Goal: Information Seeking & Learning: Learn about a topic

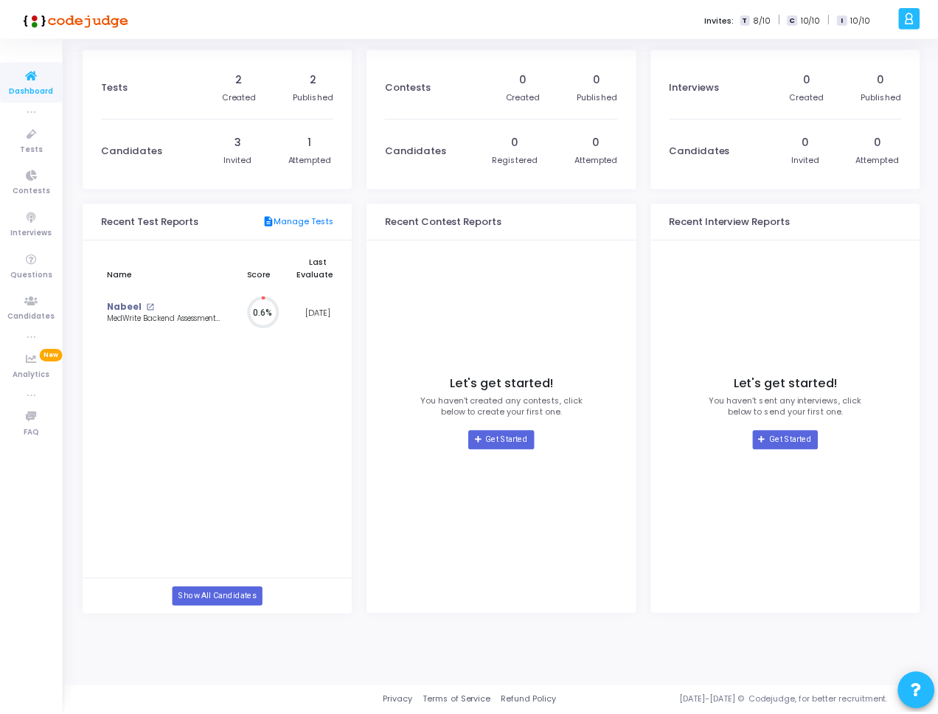
scroll to position [32, 15]
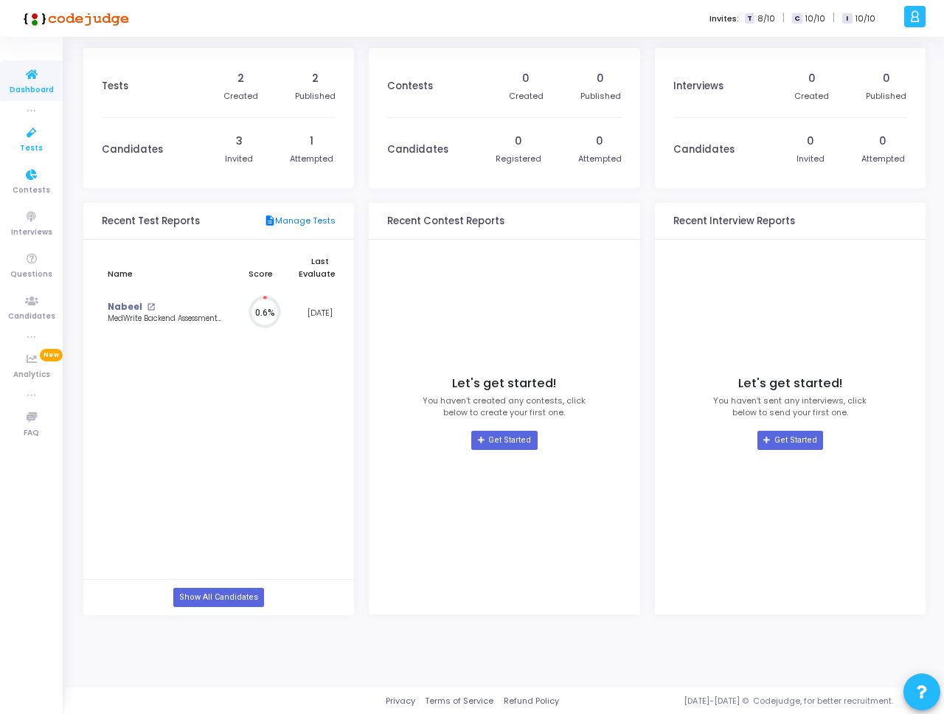
click at [40, 151] on span "Tests" at bounding box center [31, 148] width 23 height 13
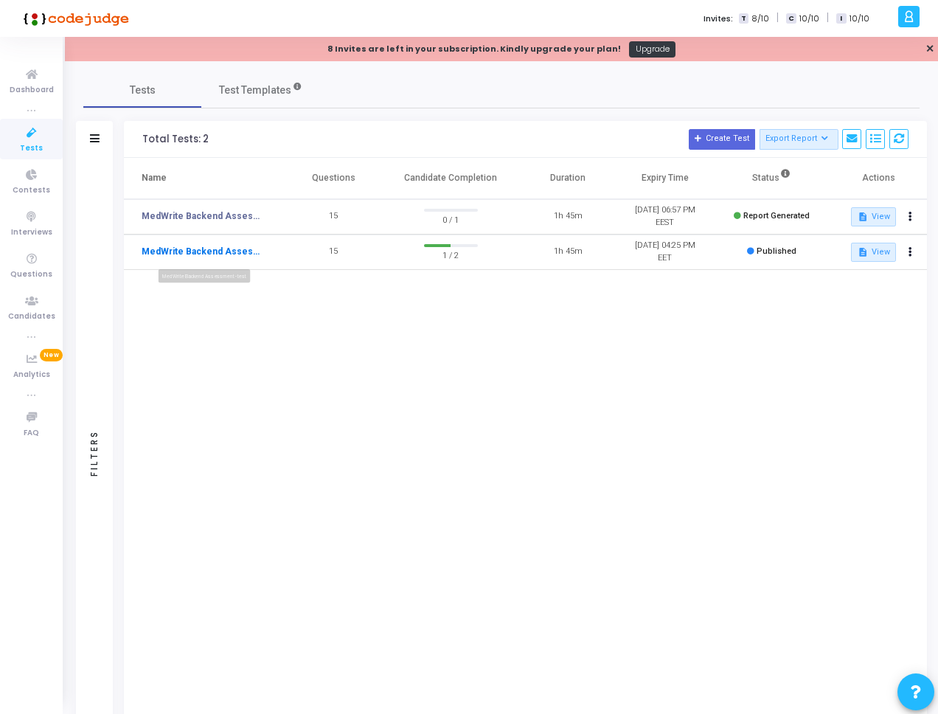
click at [245, 249] on link "MedWrite Backend Assessment - test" at bounding box center [203, 251] width 122 height 13
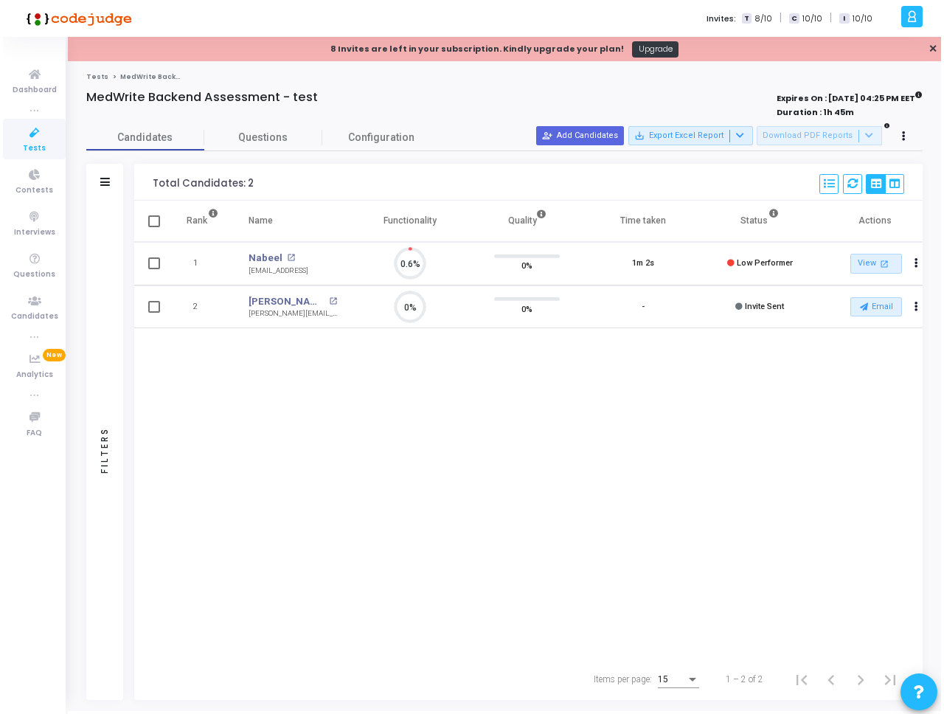
scroll to position [31, 38]
click at [257, 141] on span "Questions" at bounding box center [260, 137] width 118 height 15
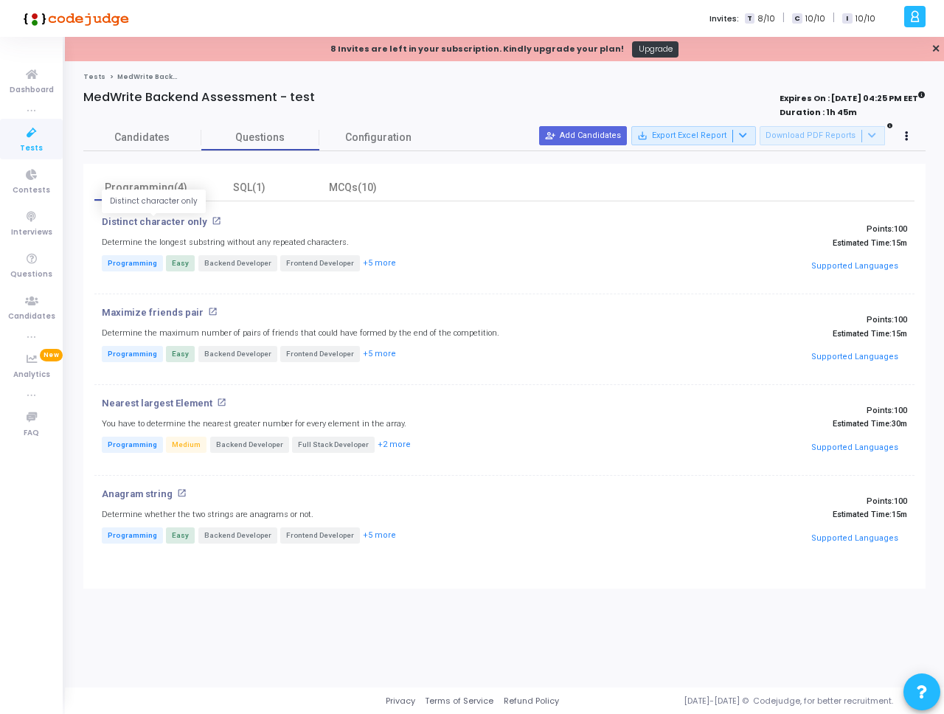
click at [159, 221] on p "Distinct character only" at bounding box center [154, 222] width 105 height 12
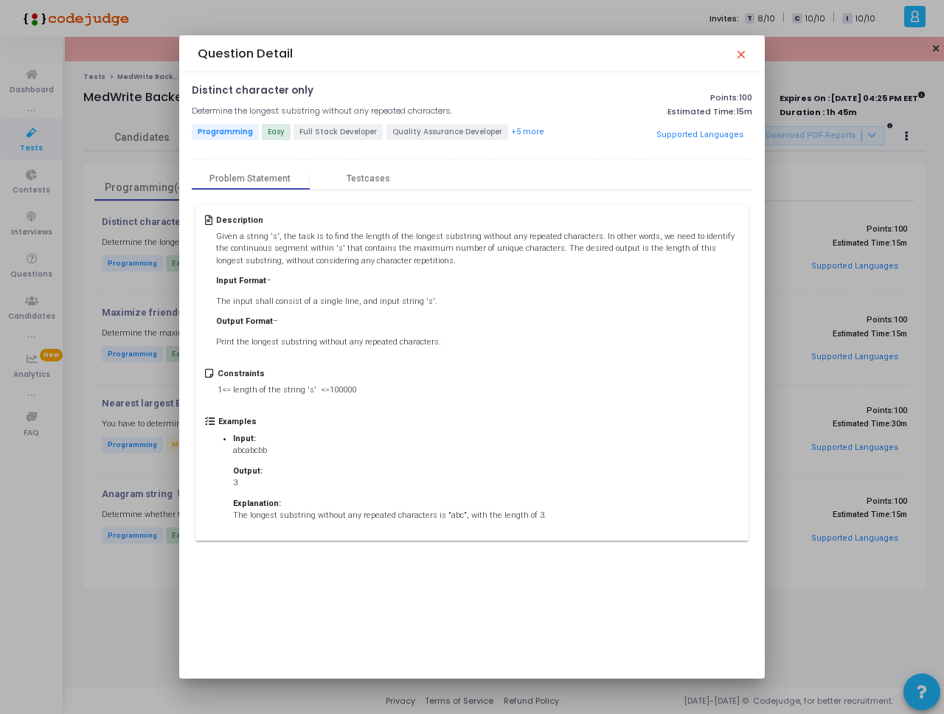
drag, startPoint x: 534, startPoint y: 517, endPoint x: 231, endPoint y: 518, distance: 303.1
click at [231, 518] on ul "Input: abcabcbb Output: 3 Explanation: The longest substring without any repeat…" at bounding box center [389, 477] width 343 height 89
click at [738, 58] on mat-icon "close" at bounding box center [740, 54] width 12 height 12
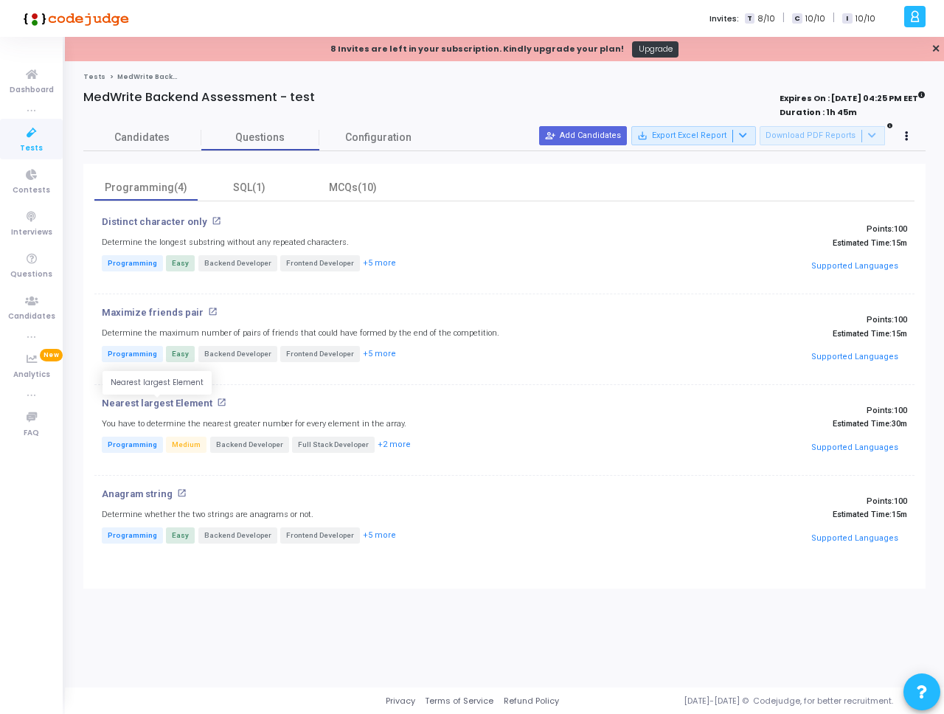
click at [186, 400] on p "Nearest largest Element" at bounding box center [157, 403] width 111 height 12
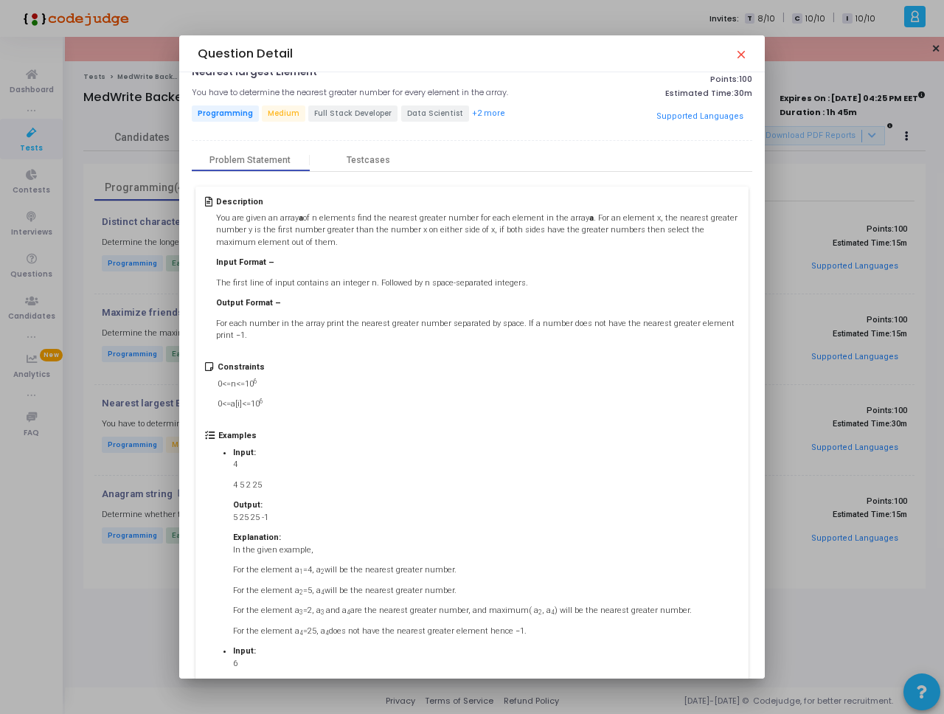
scroll to position [0, 0]
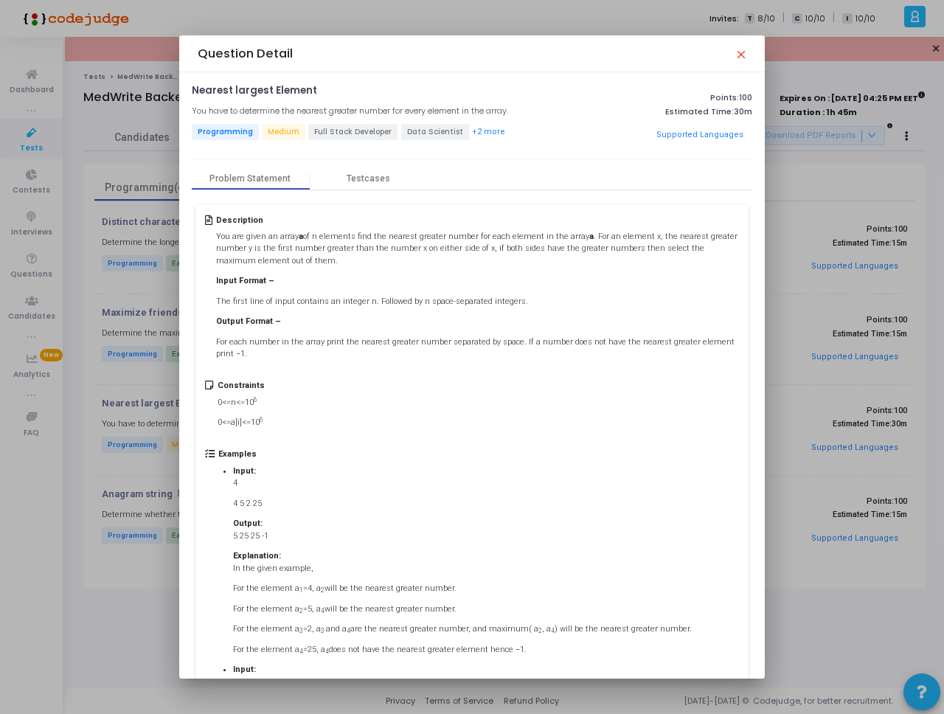
click at [742, 51] on mat-icon "close" at bounding box center [740, 54] width 12 height 12
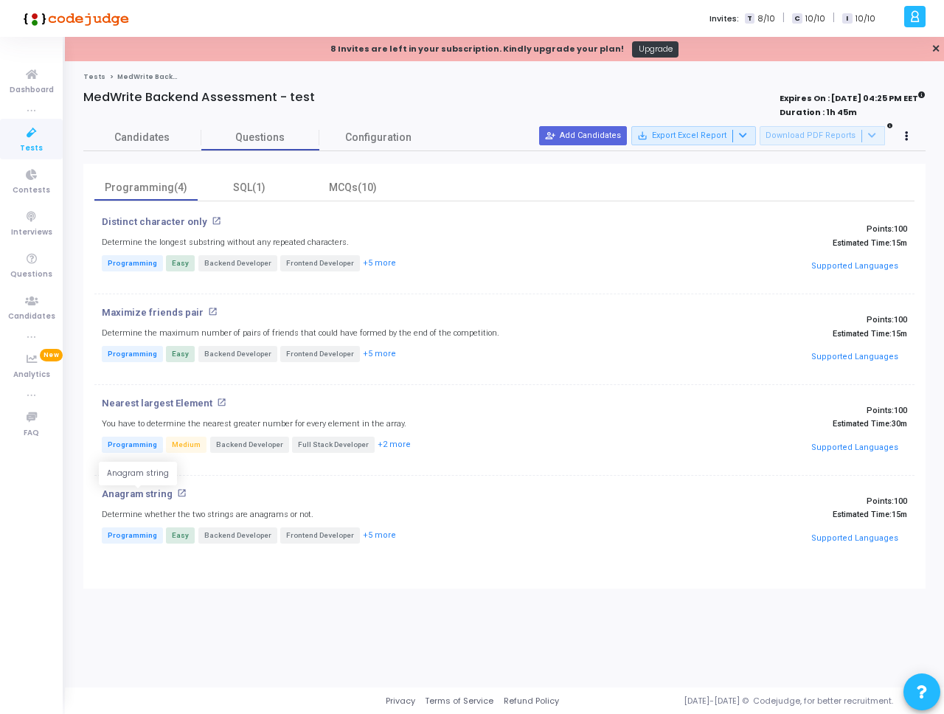
click at [145, 496] on p "Anagram string" at bounding box center [137, 494] width 71 height 12
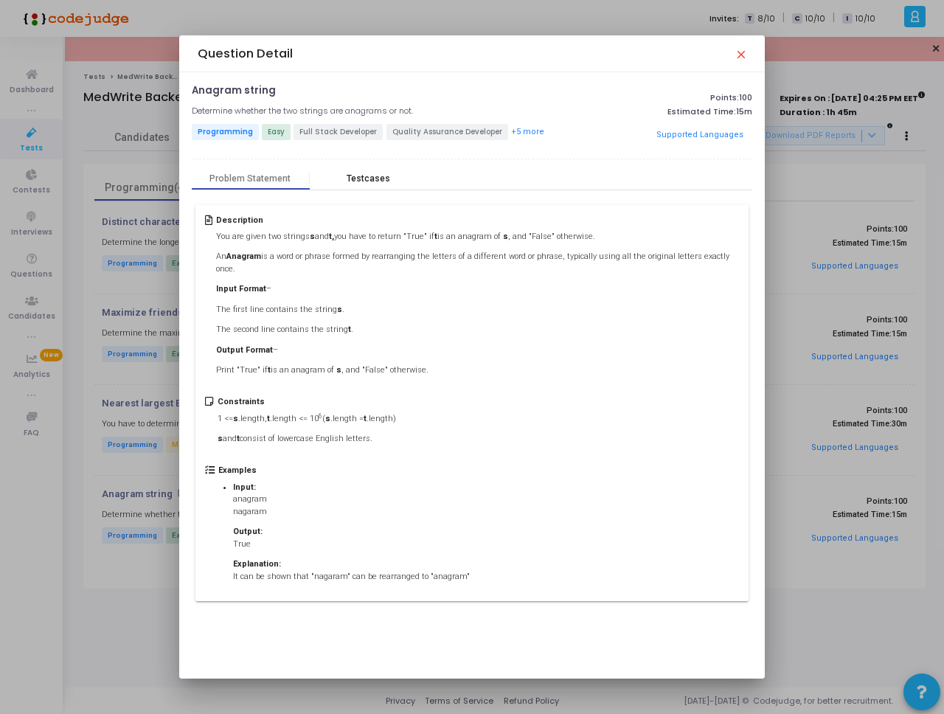
click at [380, 183] on div "Testcases" at bounding box center [369, 178] width 44 height 11
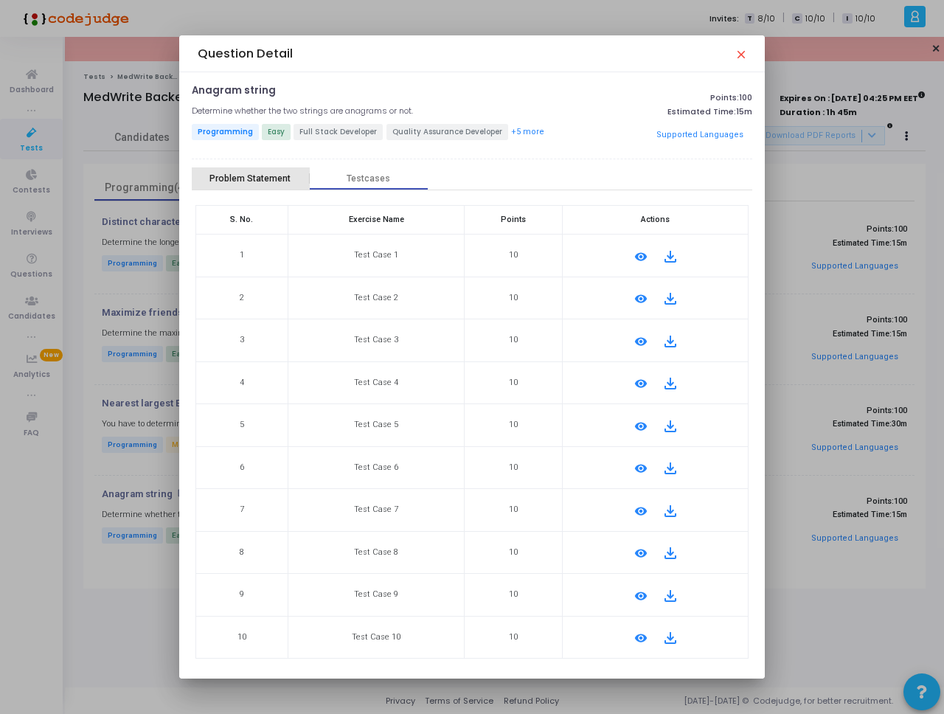
click at [251, 176] on div "Problem Statement" at bounding box center [249, 178] width 81 height 11
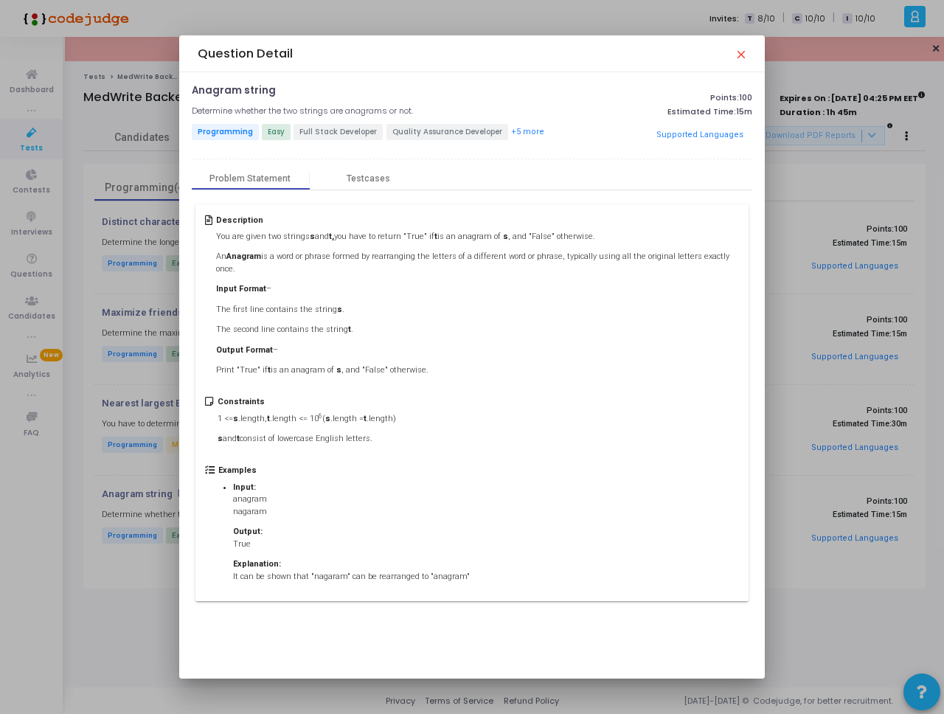
click at [739, 56] on mat-icon "close" at bounding box center [740, 54] width 12 height 12
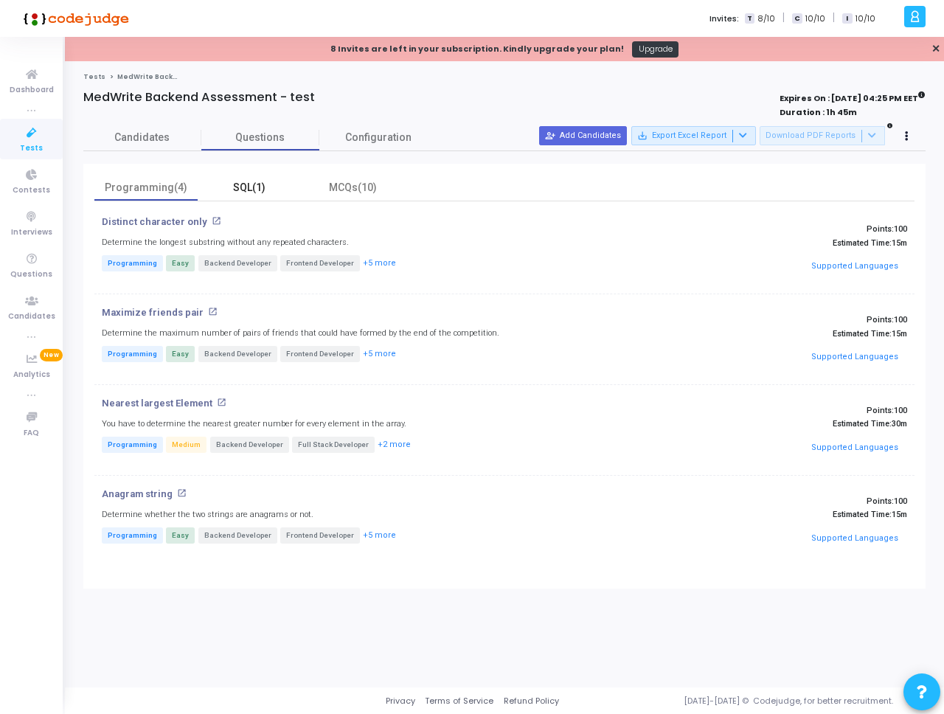
click at [265, 188] on div "SQL(1)" at bounding box center [249, 187] width 86 height 15
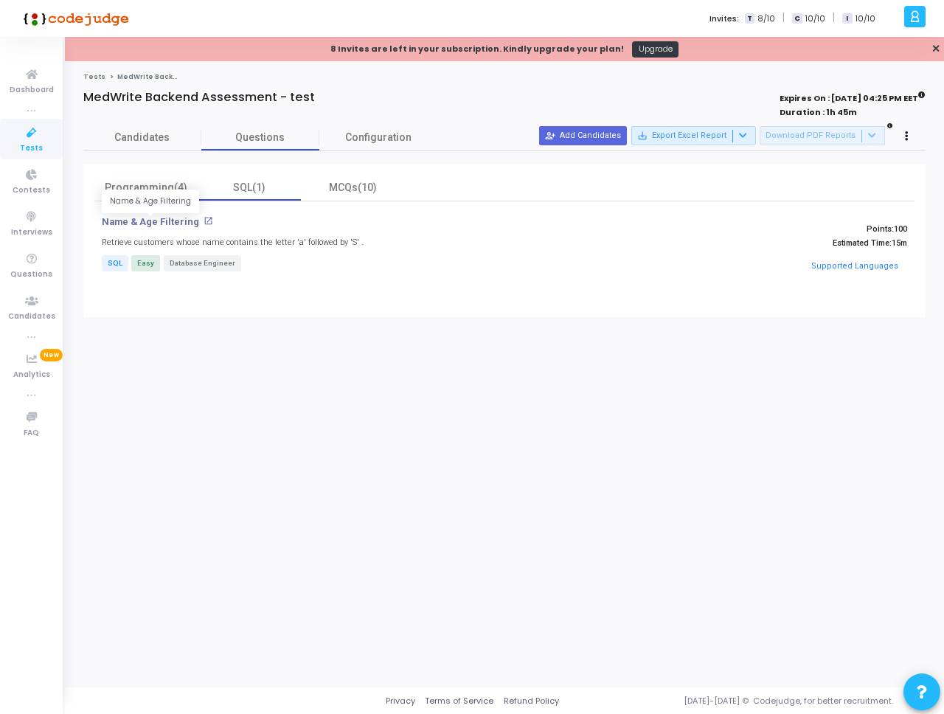
click at [168, 220] on p "Name & Age Filtering" at bounding box center [150, 222] width 97 height 12
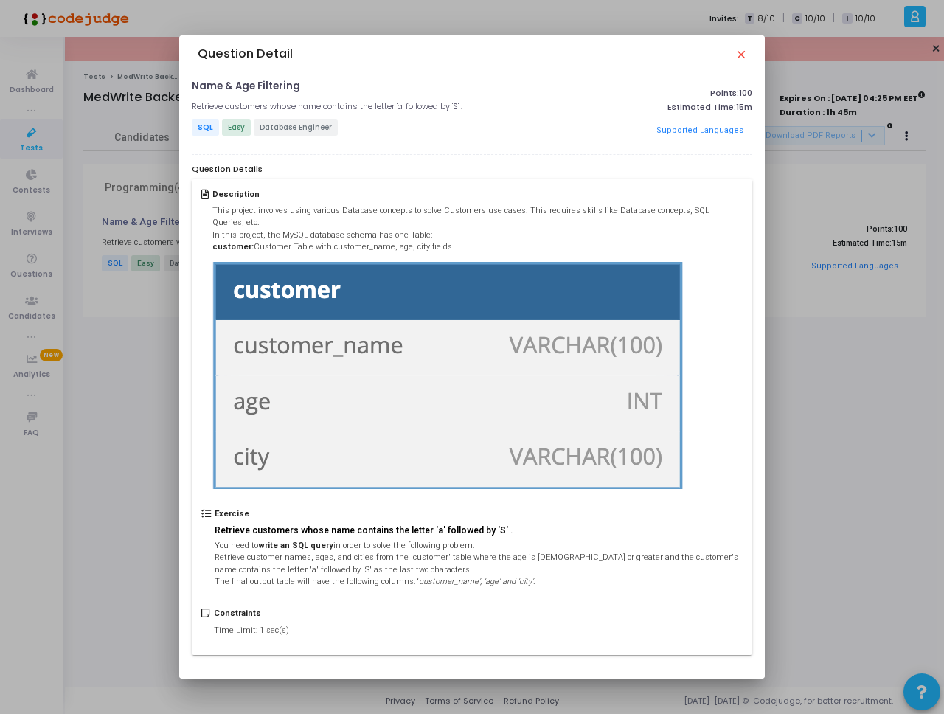
scroll to position [8, 0]
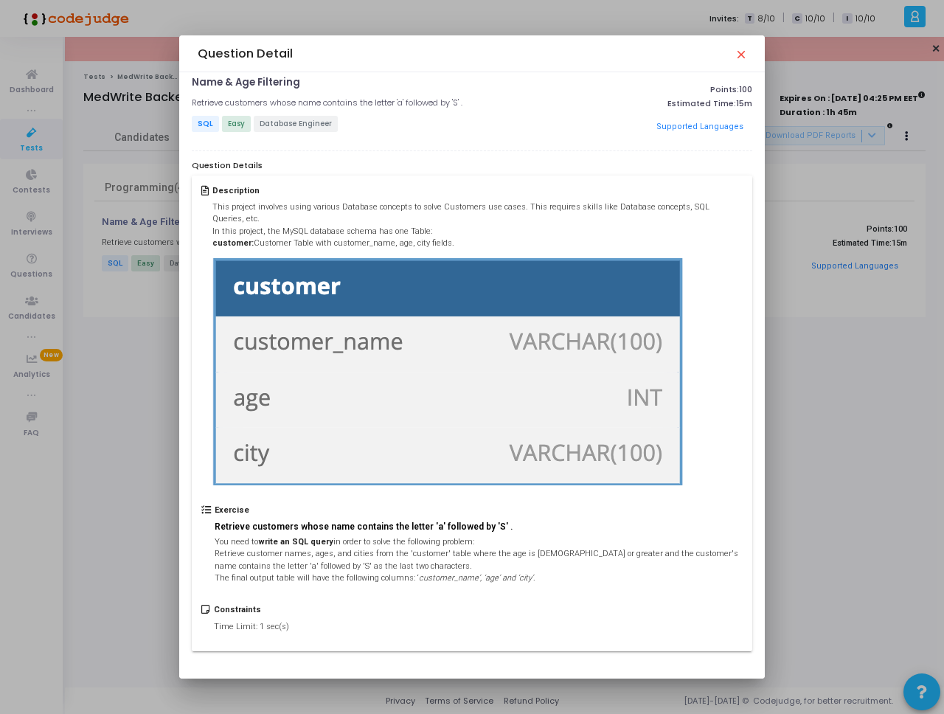
drag, startPoint x: 490, startPoint y: 102, endPoint x: 186, endPoint y: 105, distance: 303.8
click at [186, 105] on div "Name & Age Filtering open_in_new Retrieve customers whose name contains the let…" at bounding box center [472, 374] width 586 height 605
click at [234, 106] on h5 "Retrieve customers whose name contains the letter 'a' followed by 'S' ." at bounding box center [327, 103] width 271 height 10
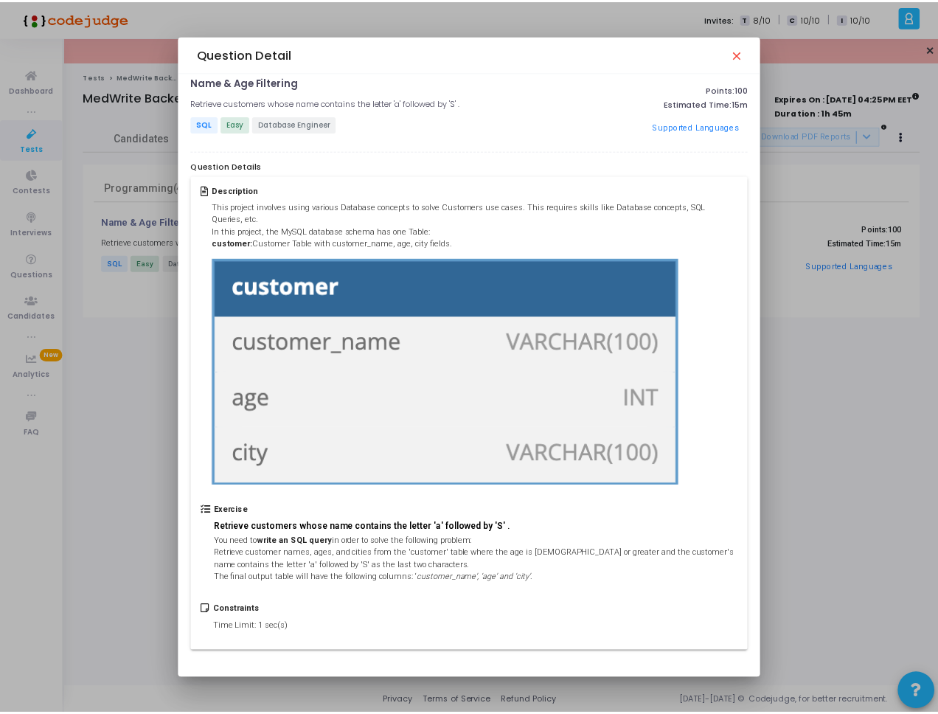
scroll to position [0, 0]
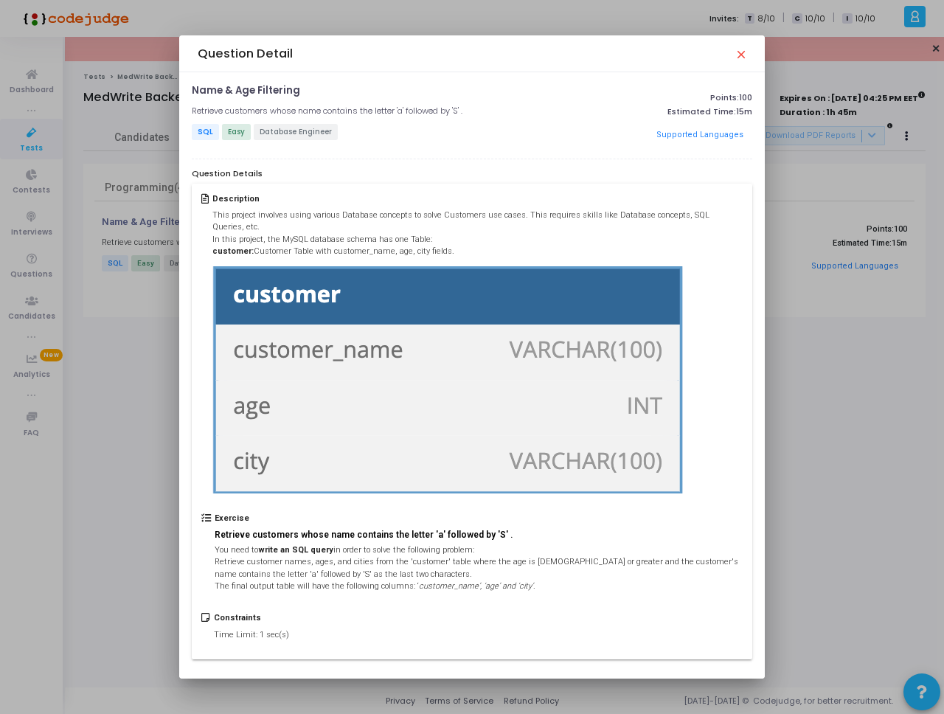
click at [742, 57] on mat-icon "close" at bounding box center [740, 54] width 12 height 12
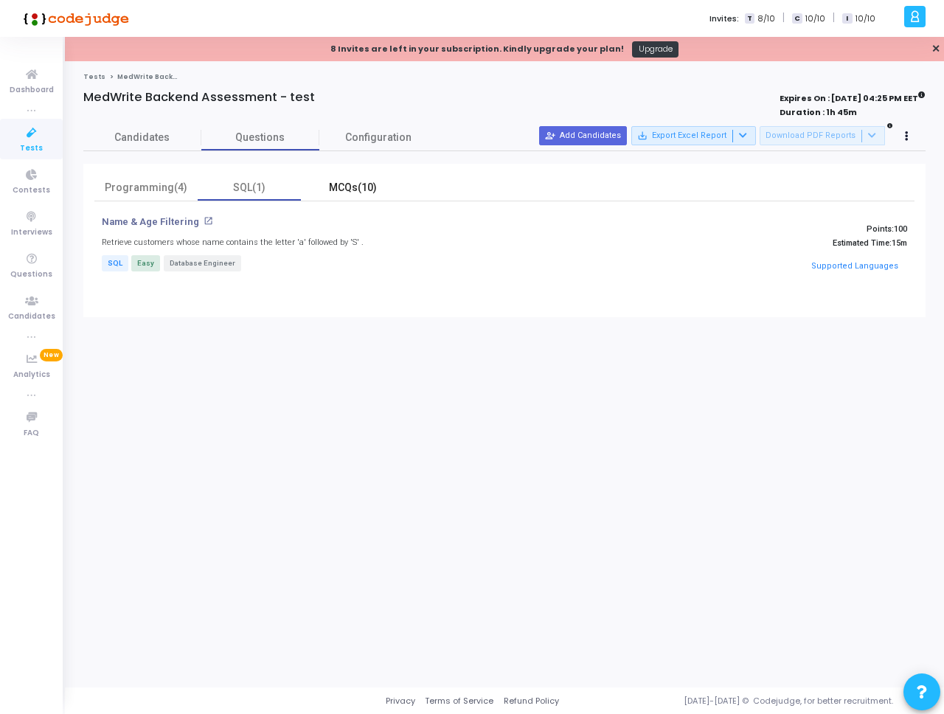
click at [350, 181] on div "MCQs(10)" at bounding box center [353, 187] width 86 height 15
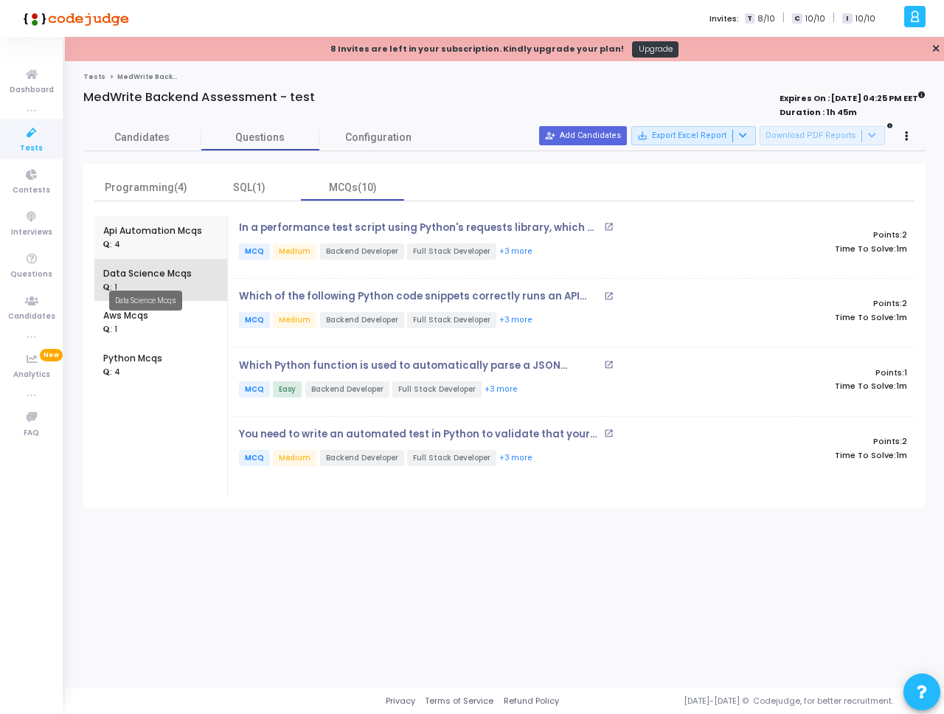
click at [152, 277] on div "Data Science Mcqs" at bounding box center [147, 273] width 88 height 13
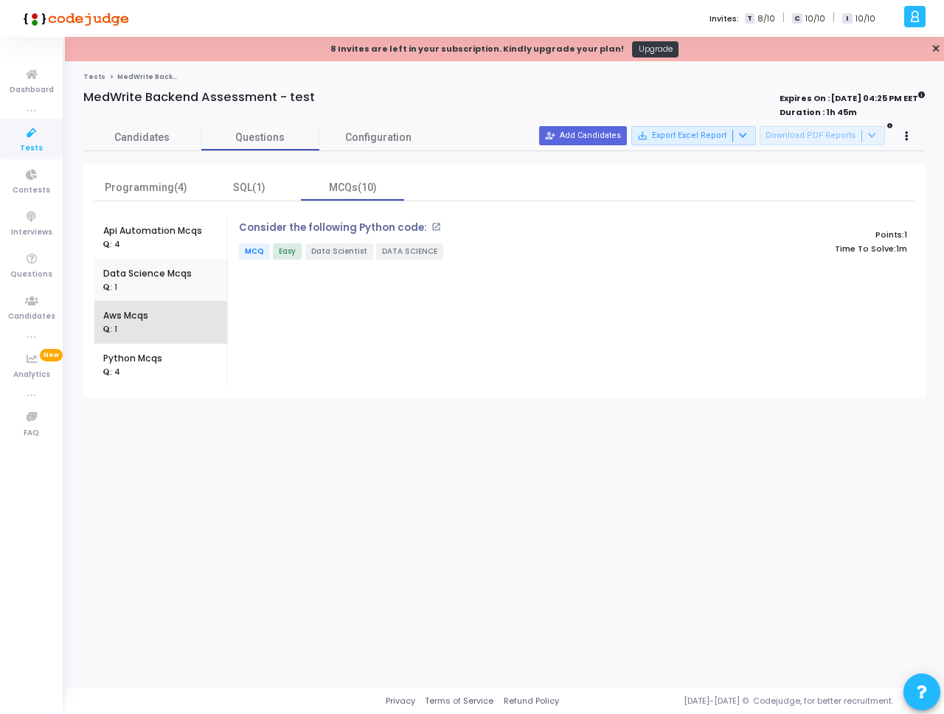
click at [159, 316] on div "Aws Mcqs : 1" at bounding box center [160, 322] width 115 height 43
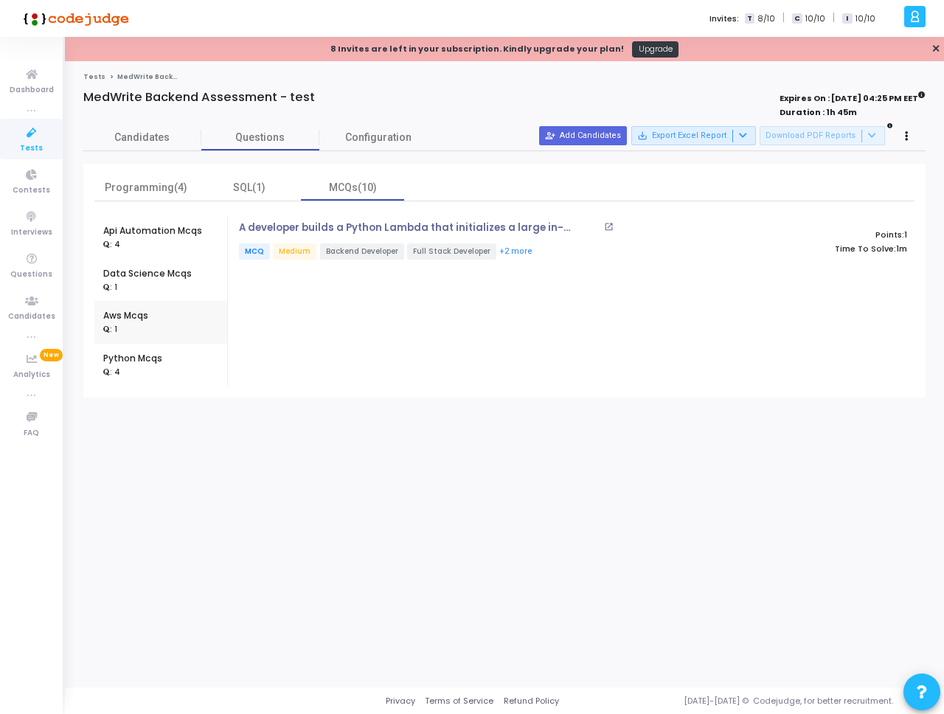
click at [172, 358] on div "Python Mcqs : 4" at bounding box center [160, 365] width 115 height 43
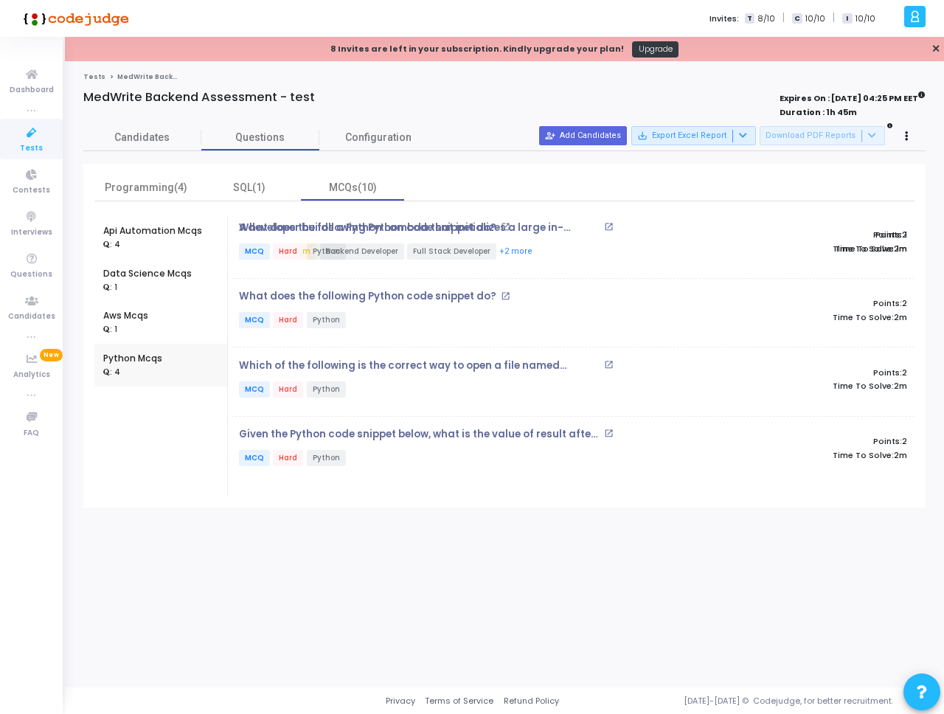
click at [174, 215] on div "Api Automation Mcqs : 4 Data Science Mcqs : 1 Aws Mcqs : 1 Python Mcqs : 4 A de…" at bounding box center [504, 349] width 820 height 296
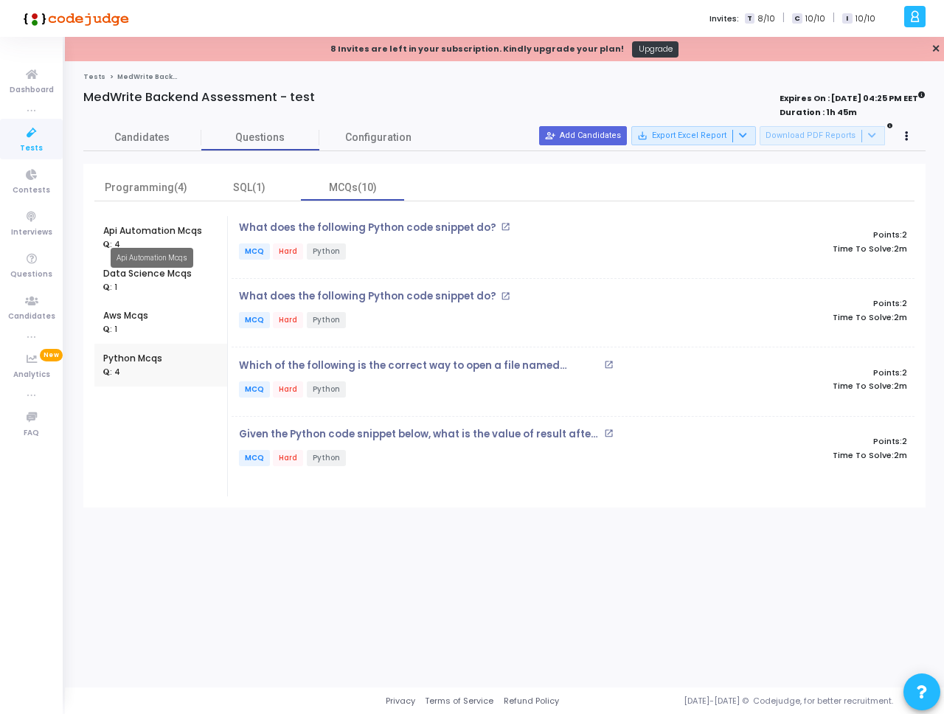
click at [174, 226] on div "Api Automation Mcqs" at bounding box center [152, 230] width 99 height 13
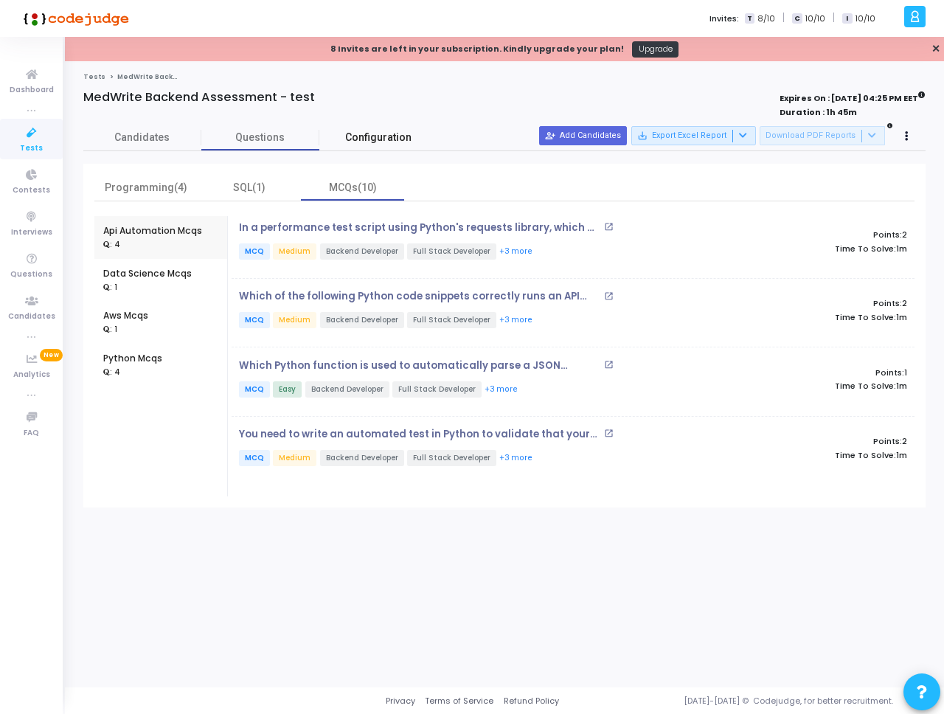
click at [377, 141] on span "Configuration" at bounding box center [378, 137] width 66 height 15
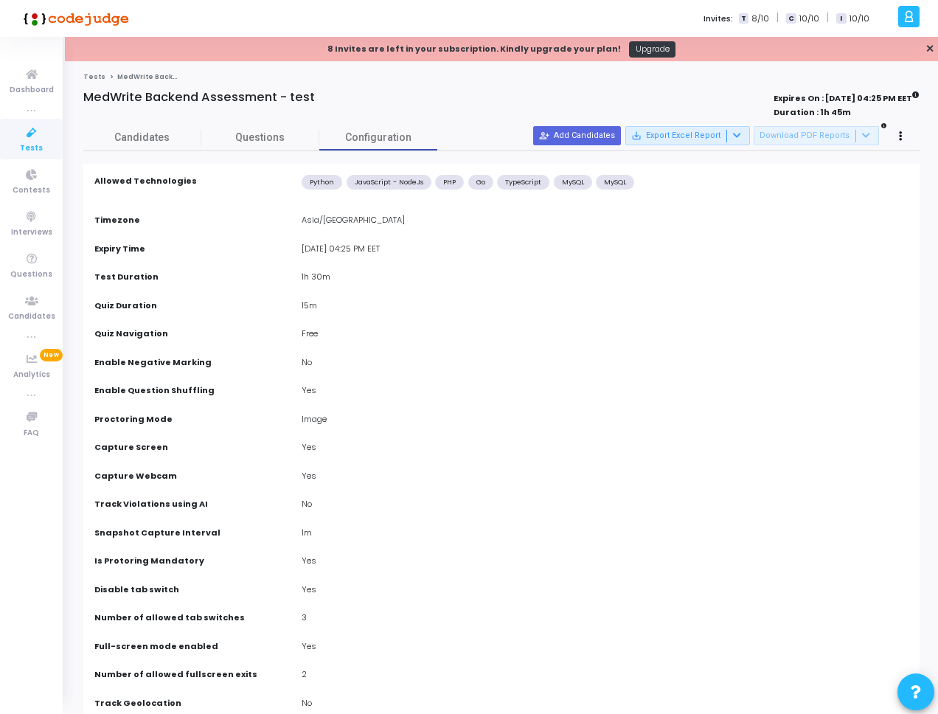
click at [911, 141] on div "Candidates Questions Configuration" at bounding box center [501, 138] width 836 height 26
click at [905, 138] on button at bounding box center [901, 136] width 21 height 21
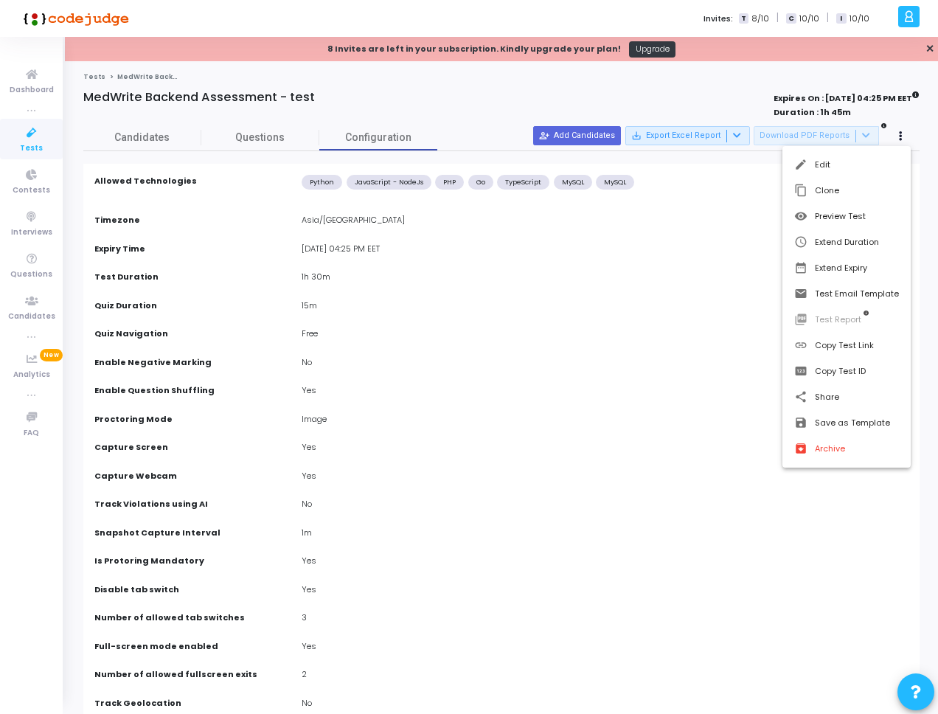
click at [237, 141] on div at bounding box center [469, 357] width 938 height 714
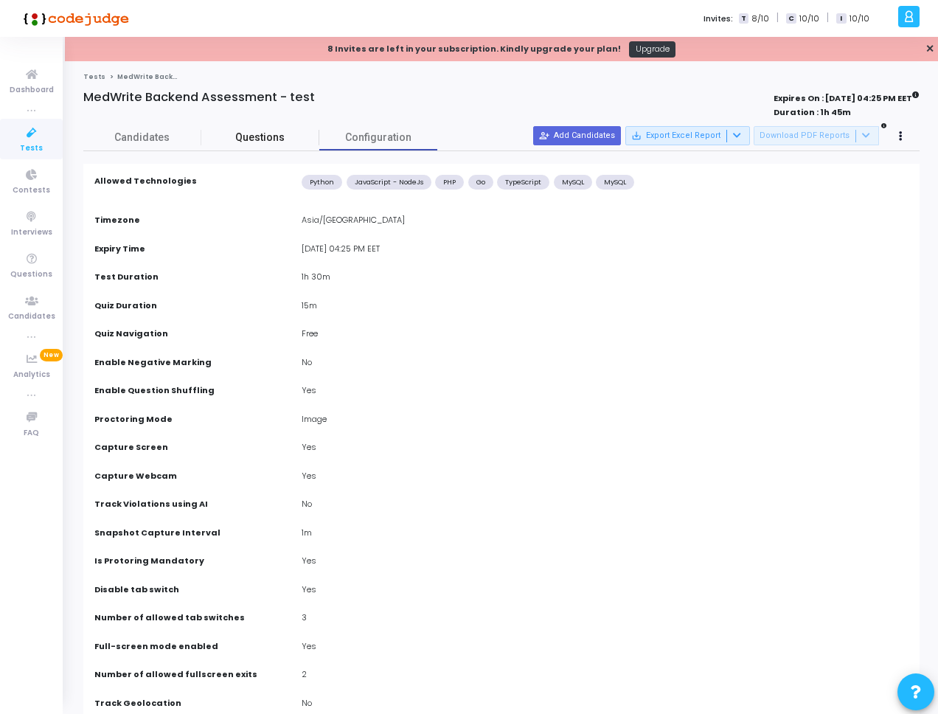
click at [260, 141] on span "Questions" at bounding box center [260, 137] width 118 height 15
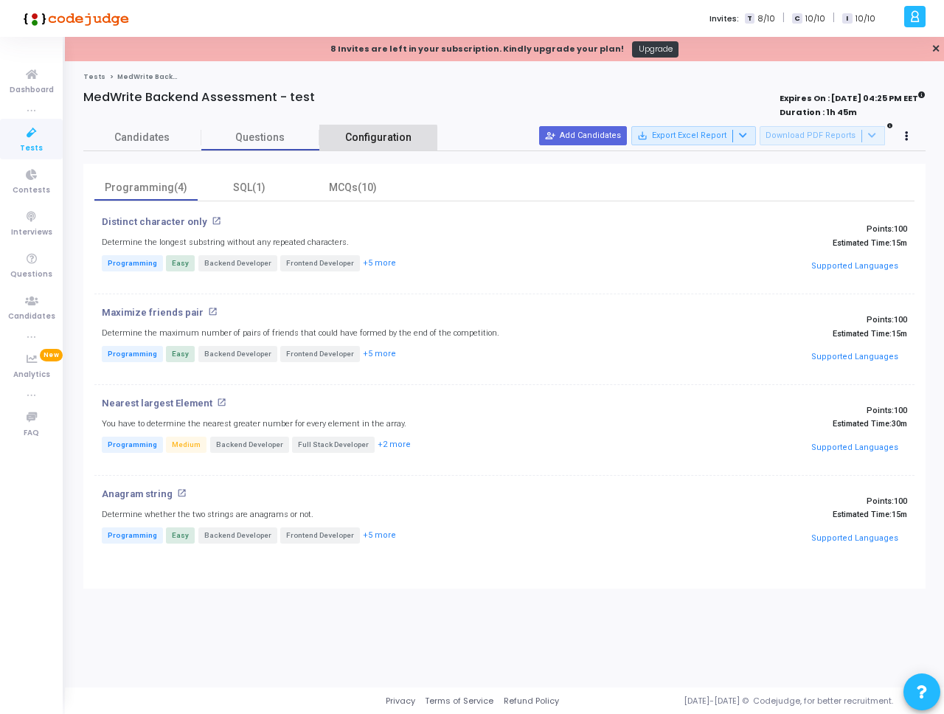
click at [367, 144] on span "Configuration" at bounding box center [378, 137] width 66 height 15
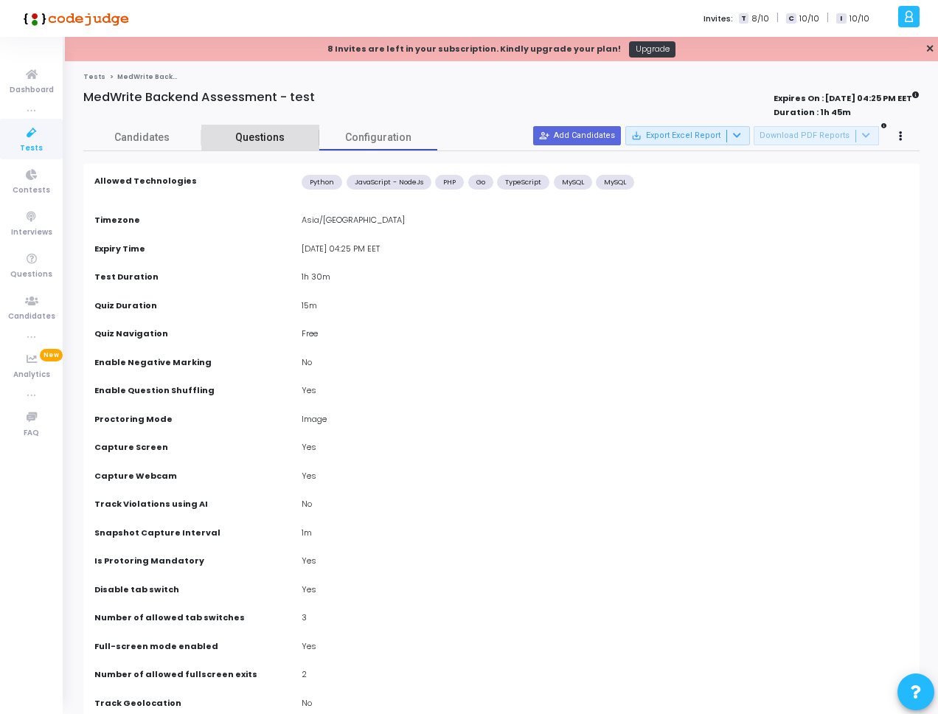
click at [266, 139] on span "Questions" at bounding box center [260, 137] width 118 height 15
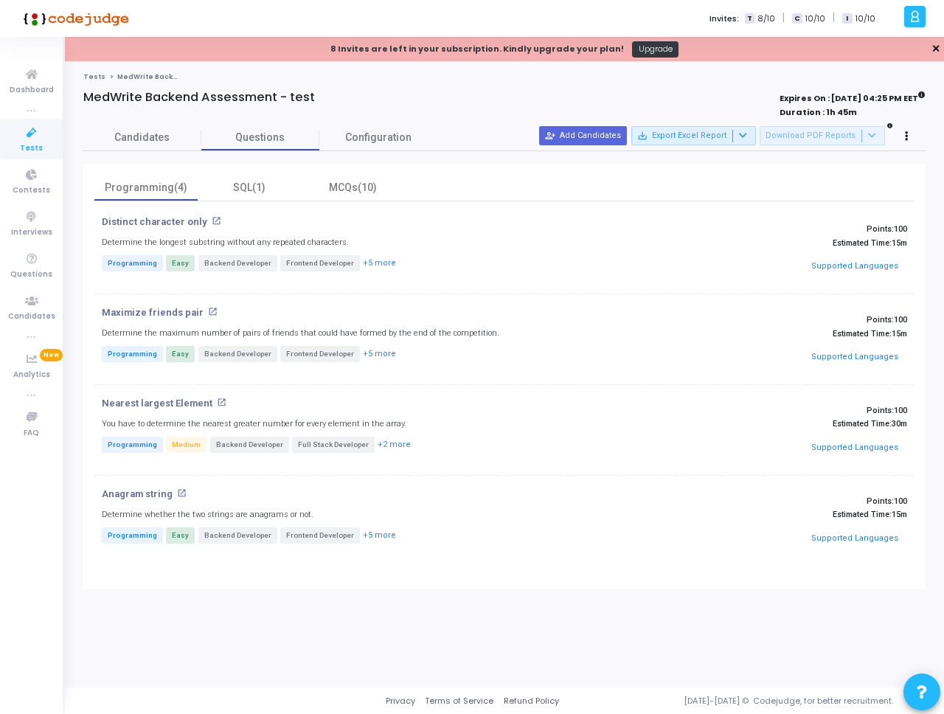
click at [937, 49] on link "✕" at bounding box center [935, 48] width 9 height 15
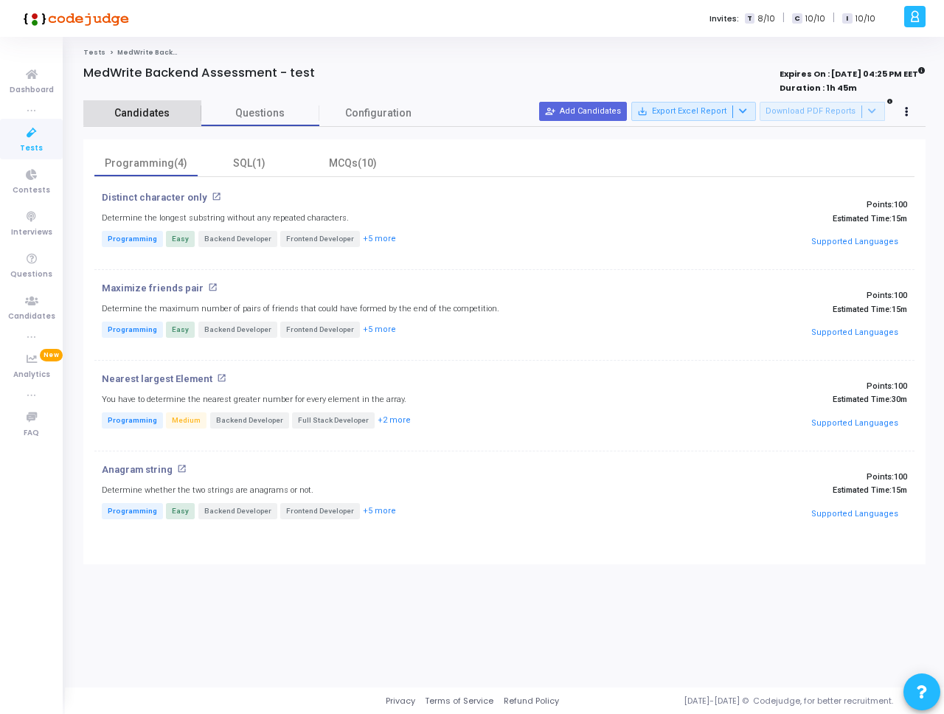
click at [157, 102] on link "Candidates" at bounding box center [142, 113] width 118 height 26
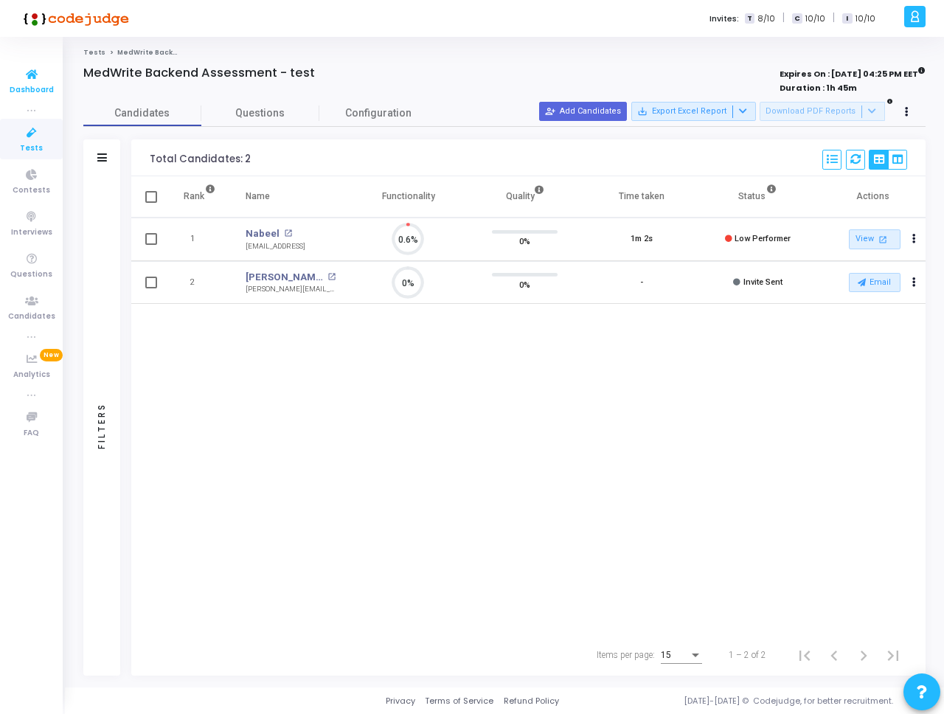
click at [38, 69] on icon at bounding box center [31, 75] width 31 height 18
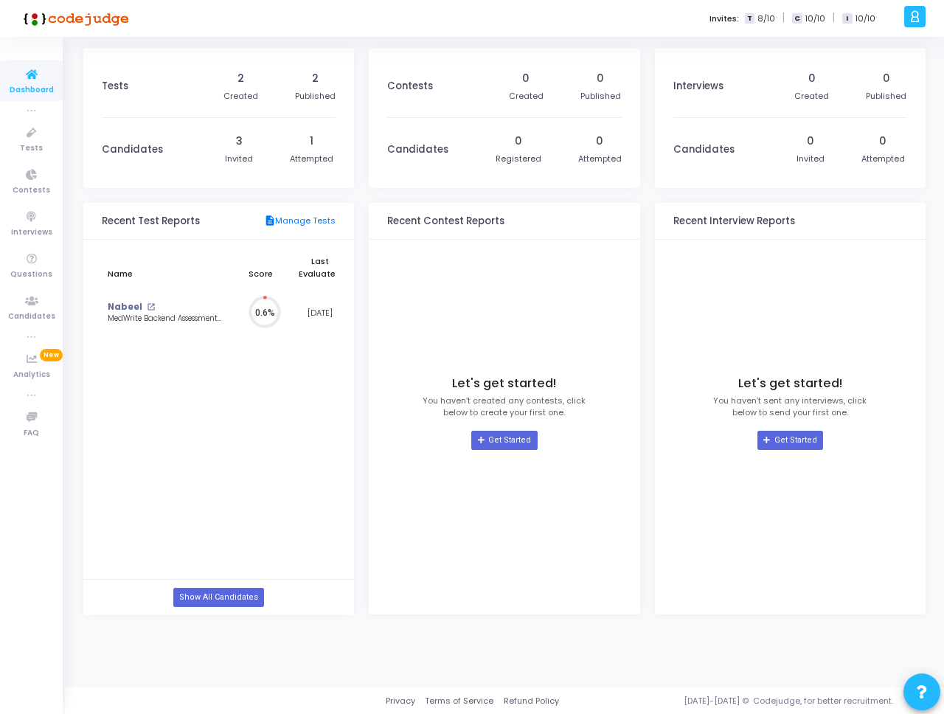
scroll to position [32, 15]
